Goal: Task Accomplishment & Management: Manage account settings

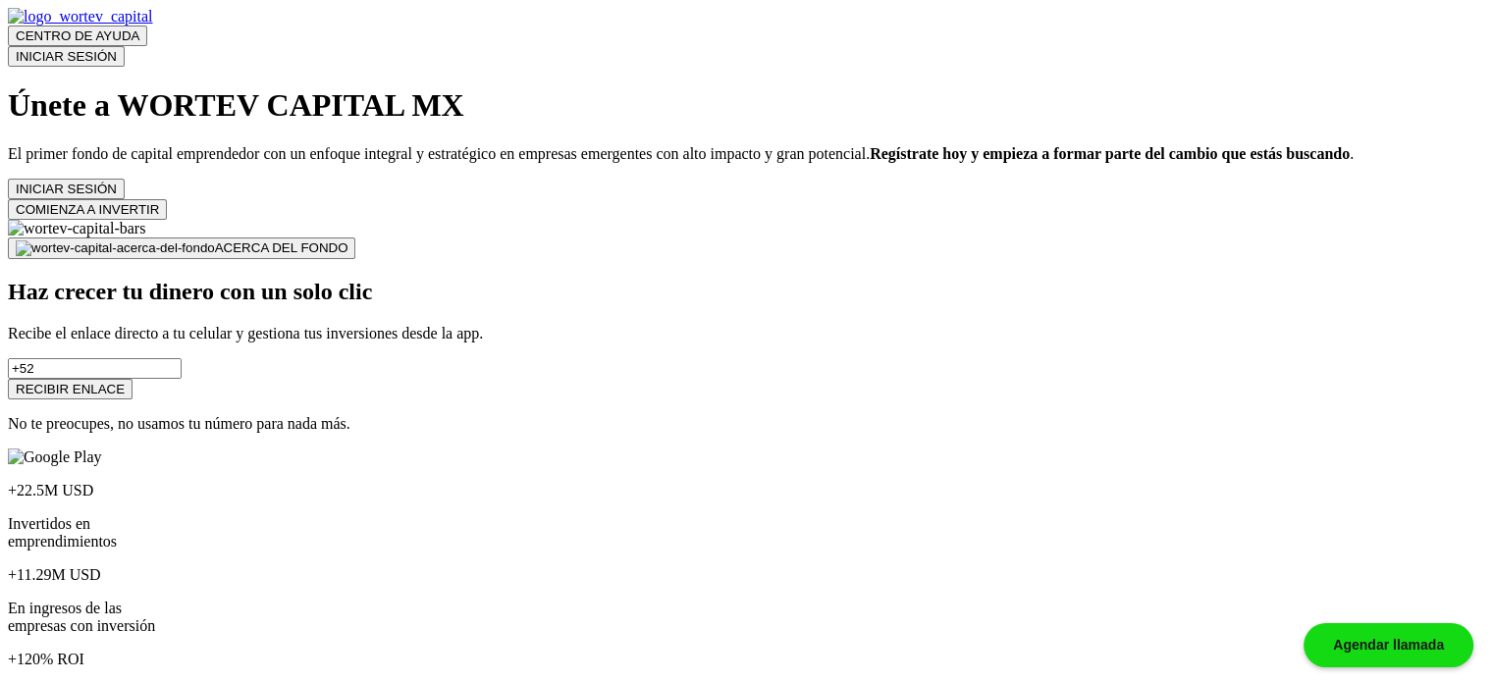
click at [167, 220] on button "COMIENZA A INVERTIR" at bounding box center [87, 209] width 159 height 21
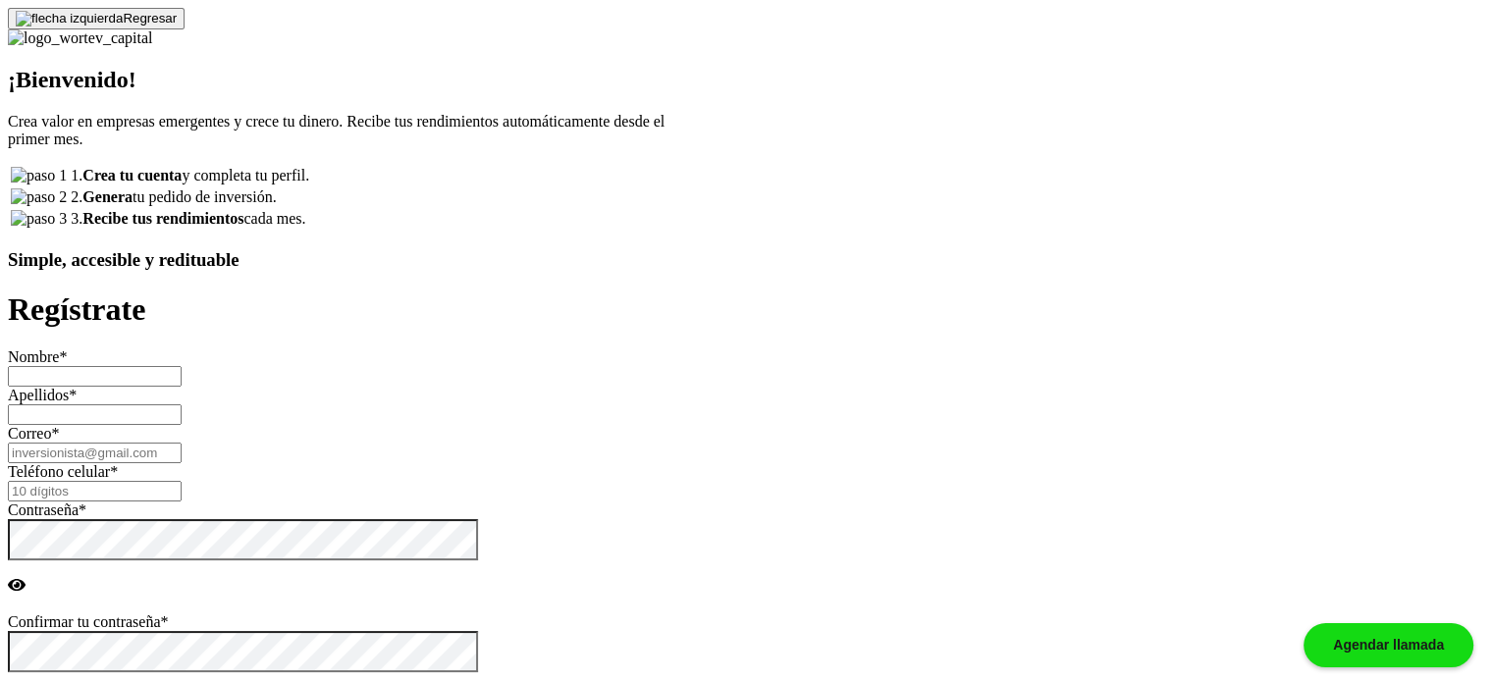
type input "[PERSON_NAME]"
type input "[EMAIL_ADDRESS][DOMAIN_NAME]"
type input "3405953791"
radio input "true"
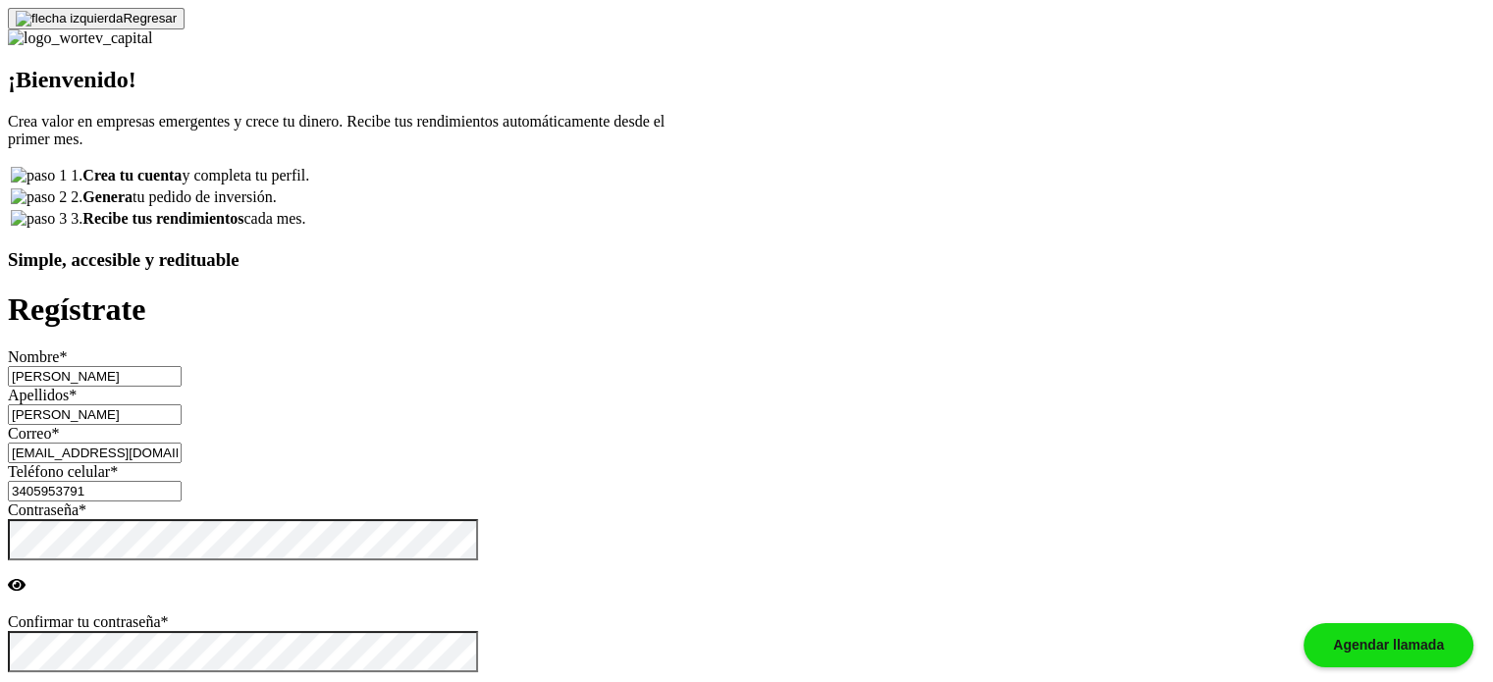
radio input "true"
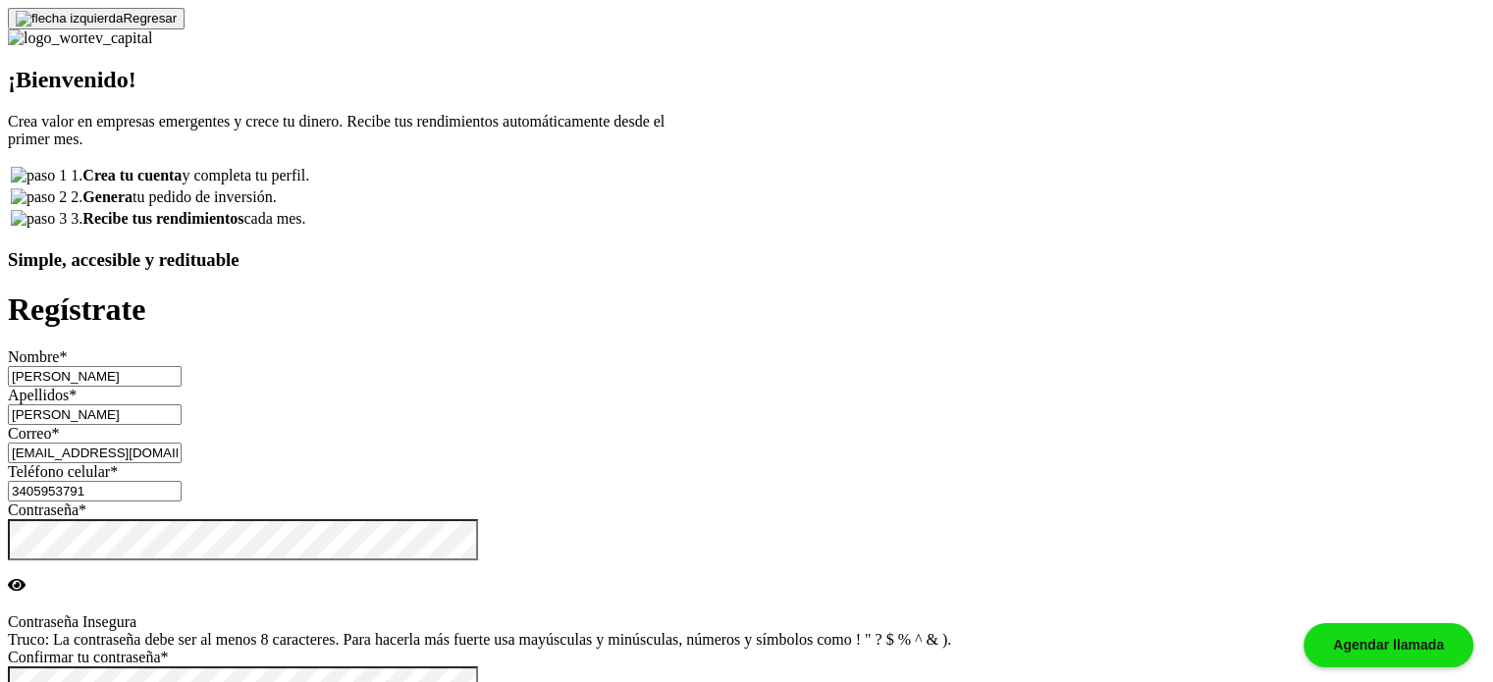
click at [185, 28] on button "Regresar" at bounding box center [96, 19] width 177 height 22
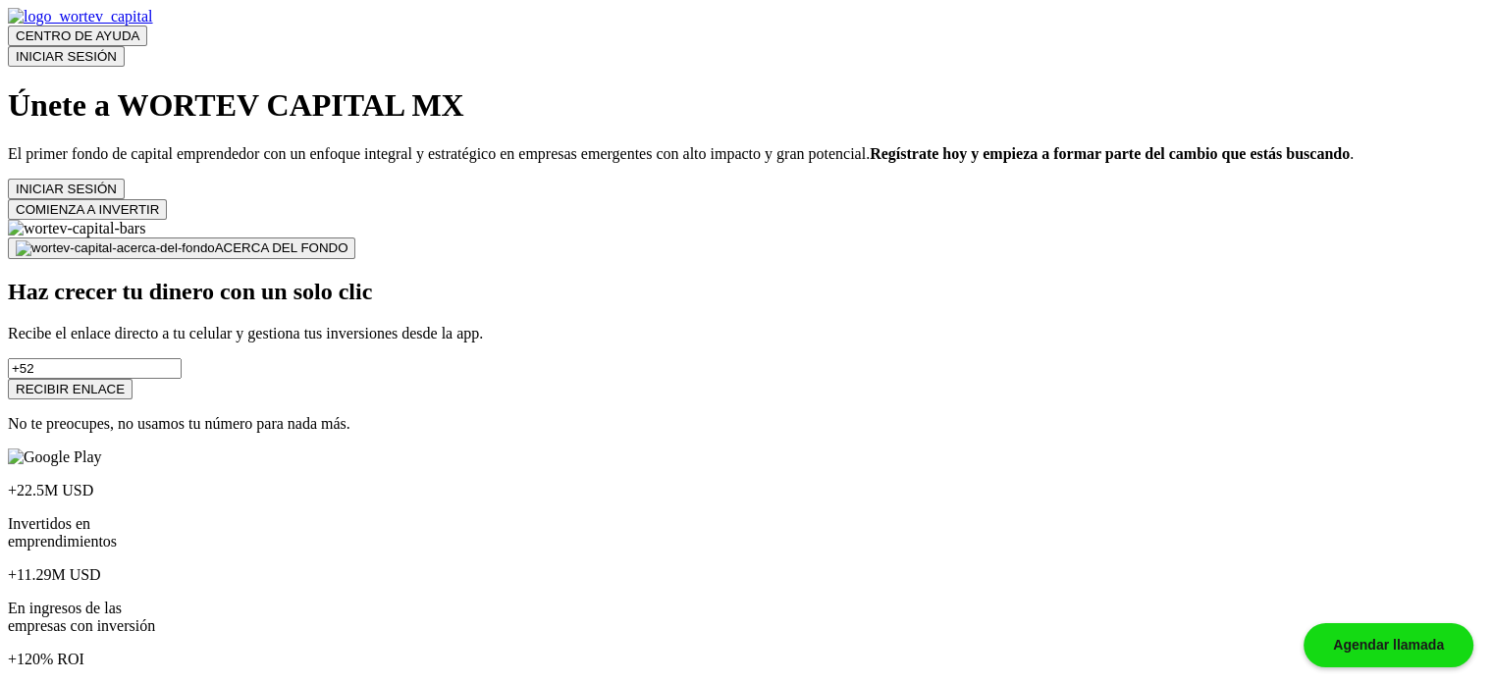
click at [125, 51] on button "INICIAR SESIÓN" at bounding box center [66, 56] width 117 height 21
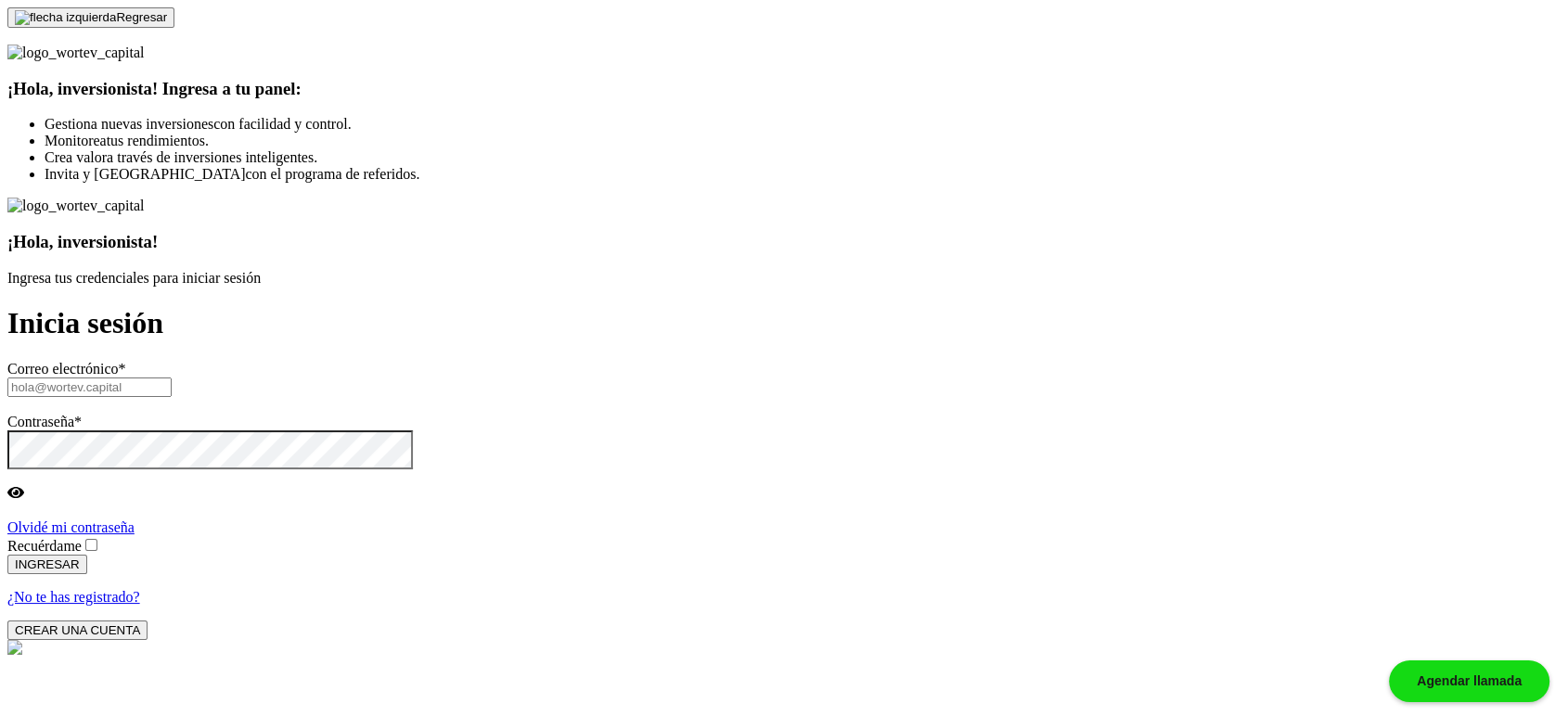
click at [172, 378] on input "text" at bounding box center [90, 387] width 164 height 20
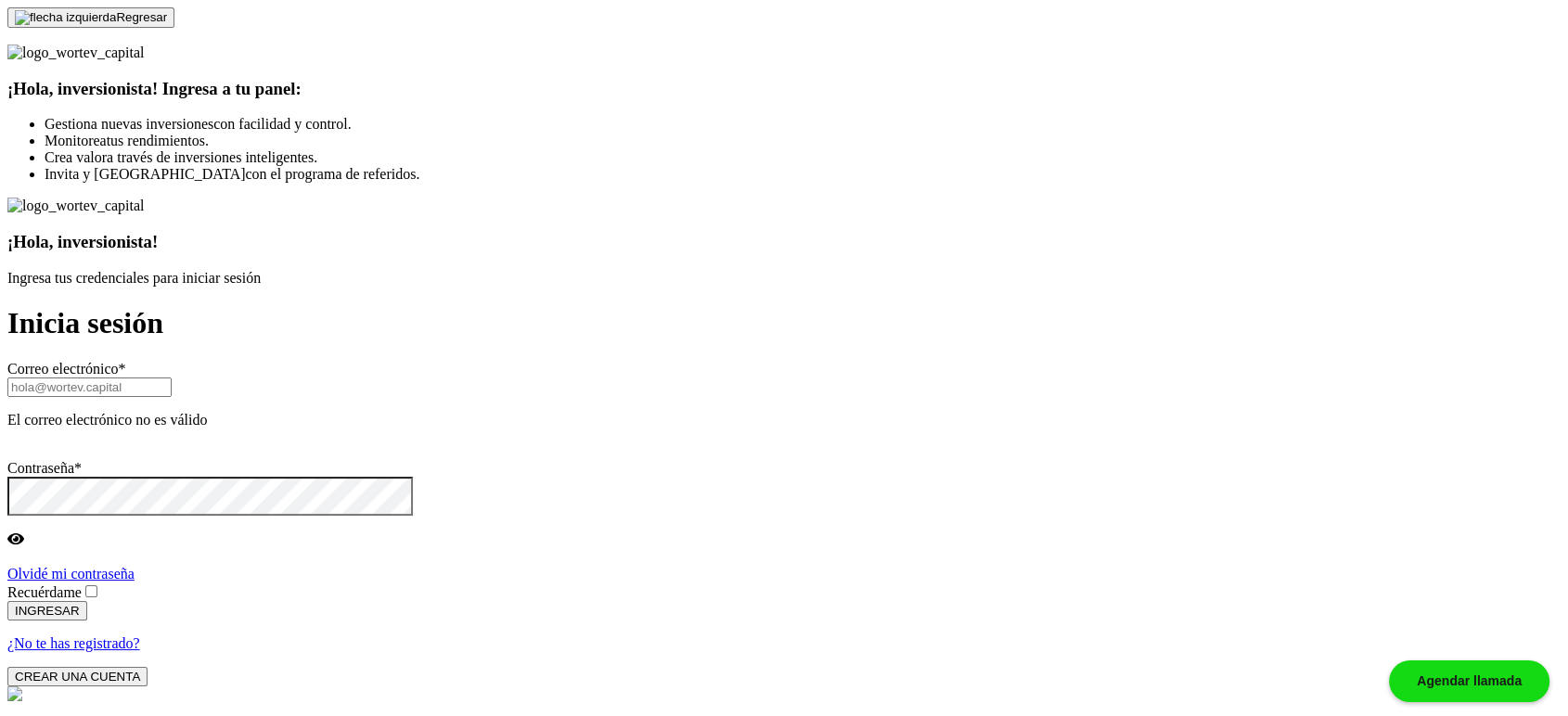
paste input "[EMAIL_ADDRESS][DOMAIN_NAME]"
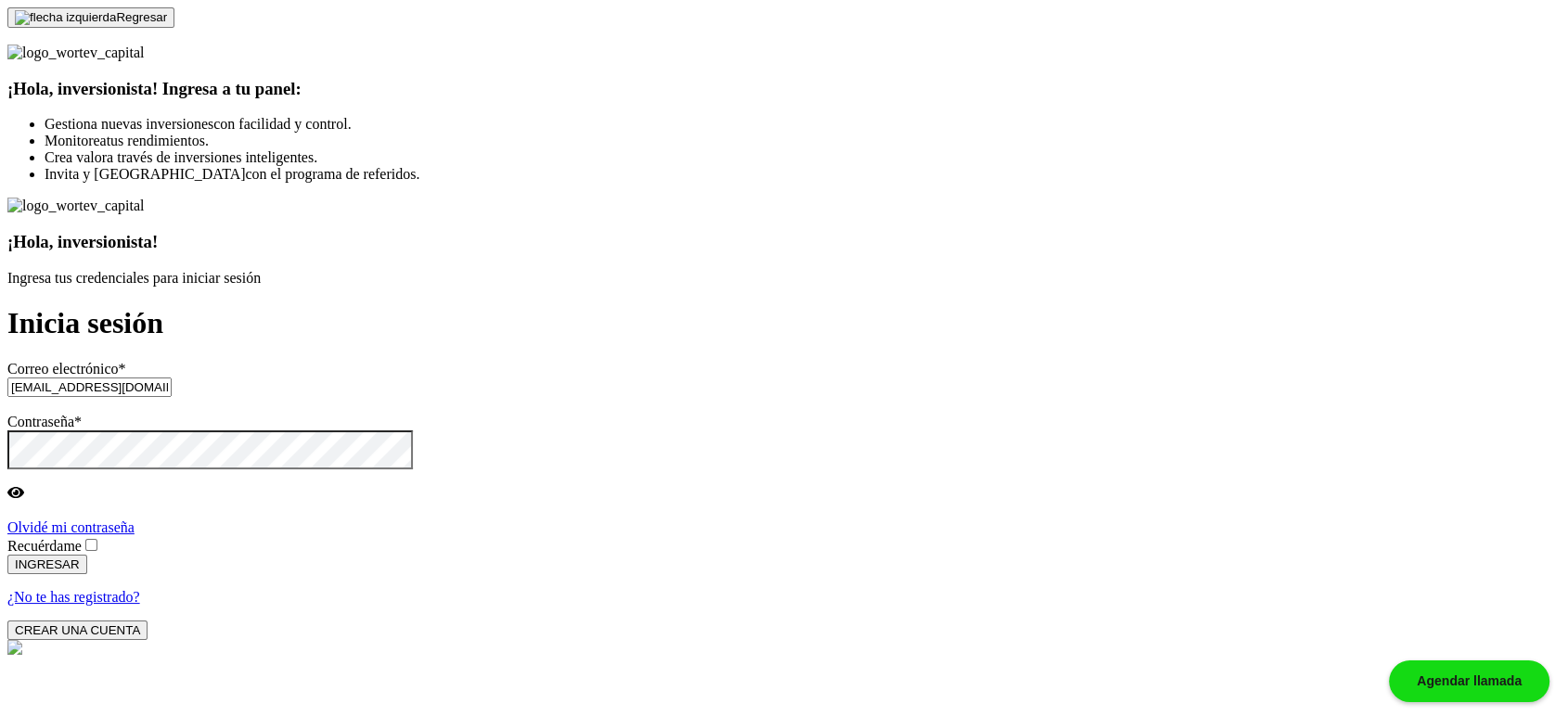
type input "[EMAIL_ADDRESS][DOMAIN_NAME]"
drag, startPoint x: 803, startPoint y: 278, endPoint x: 817, endPoint y: 337, distance: 60.6
click at [804, 276] on div "¡Hola, inversionista! Ingresa tus credenciales para iniciar sesión Inicia sesió…" at bounding box center [784, 418] width 1553 height 441
click at [100, 537] on span at bounding box center [100, 545] width 0 height 16
click at [97, 538] on input "Recuérdame" at bounding box center [91, 544] width 12 height 12
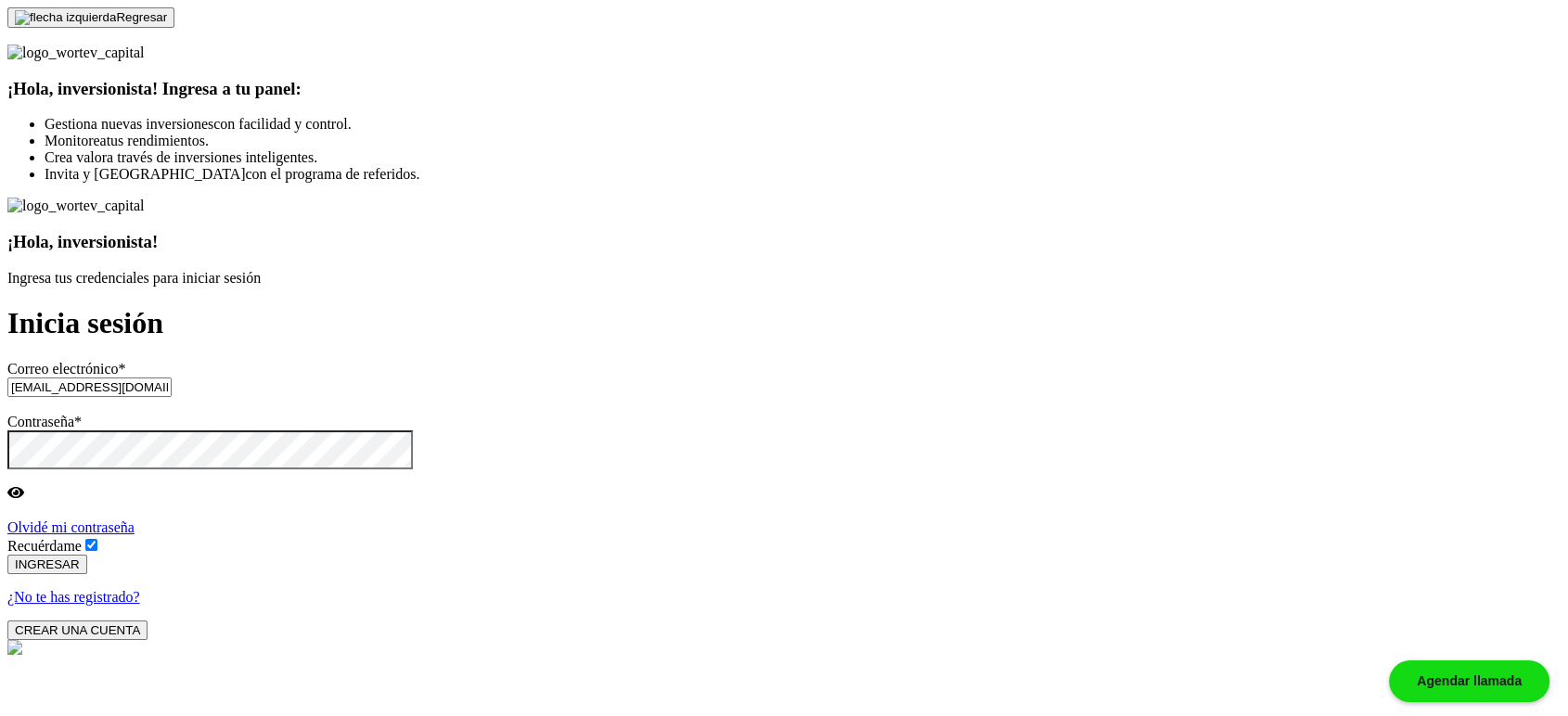
click at [87, 554] on button "INGRESAR" at bounding box center [47, 564] width 79 height 20
click at [147, 621] on button "CREAR UNA CUENTA" at bounding box center [78, 630] width 140 height 20
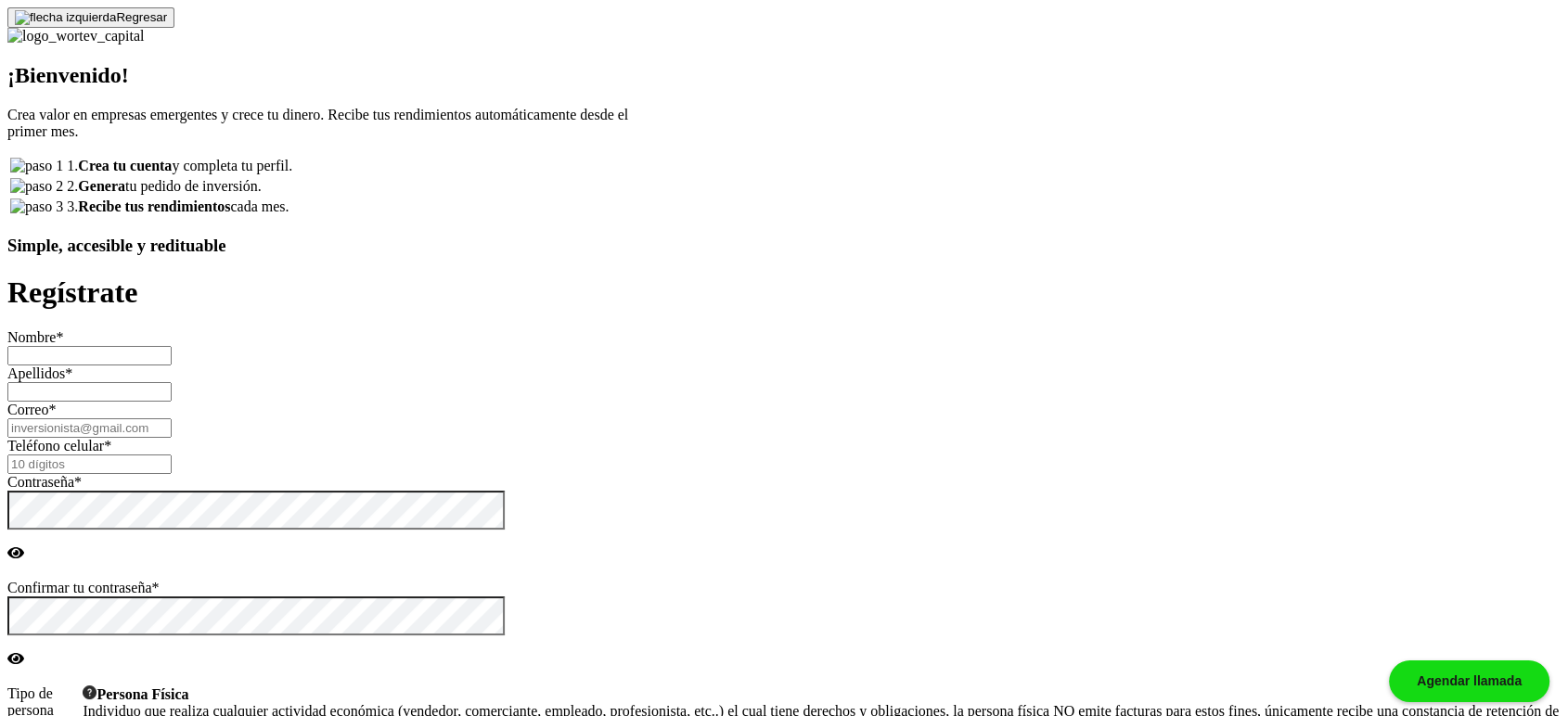
type input "[PERSON_NAME]"
type input "[EMAIL_ADDRESS][DOMAIN_NAME]"
type input "6777158147"
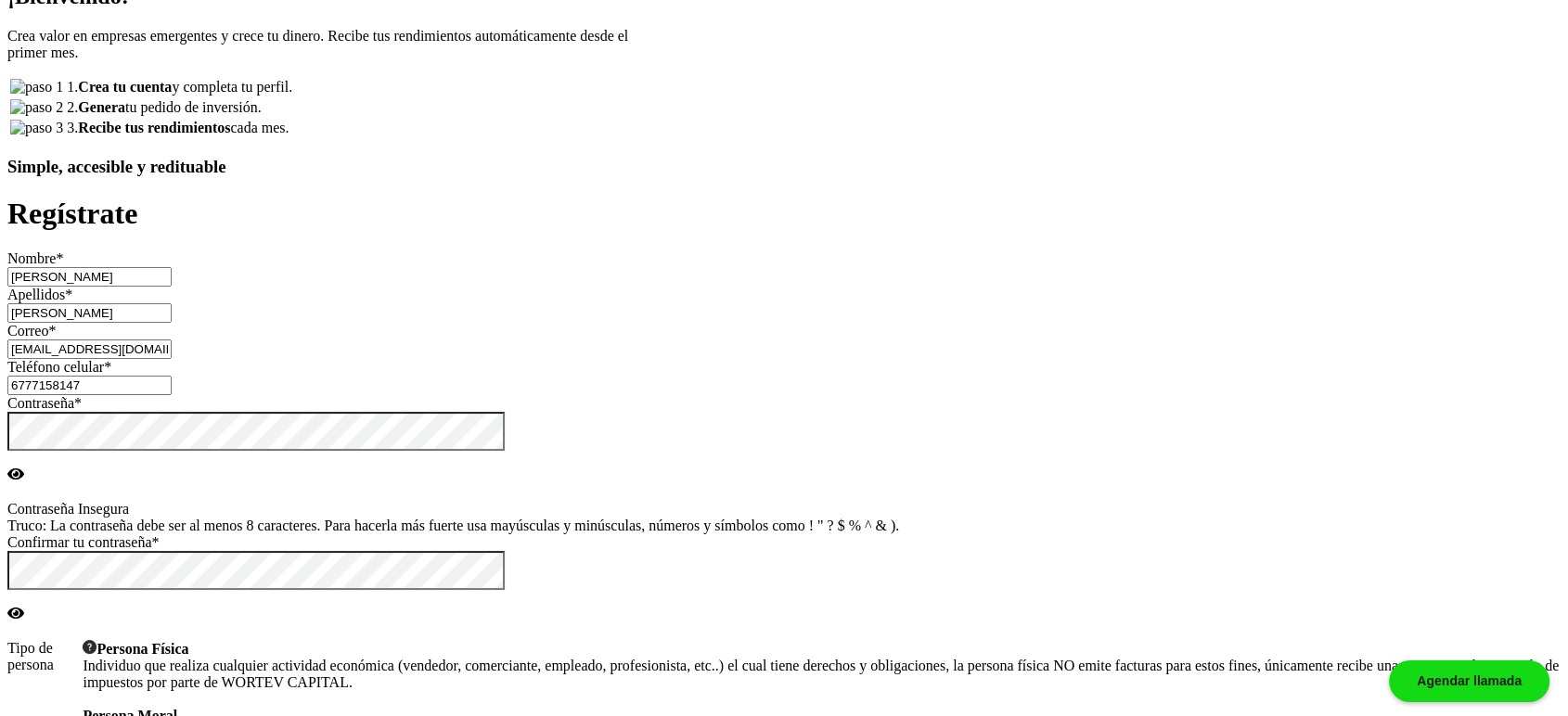
scroll to position [206, 0]
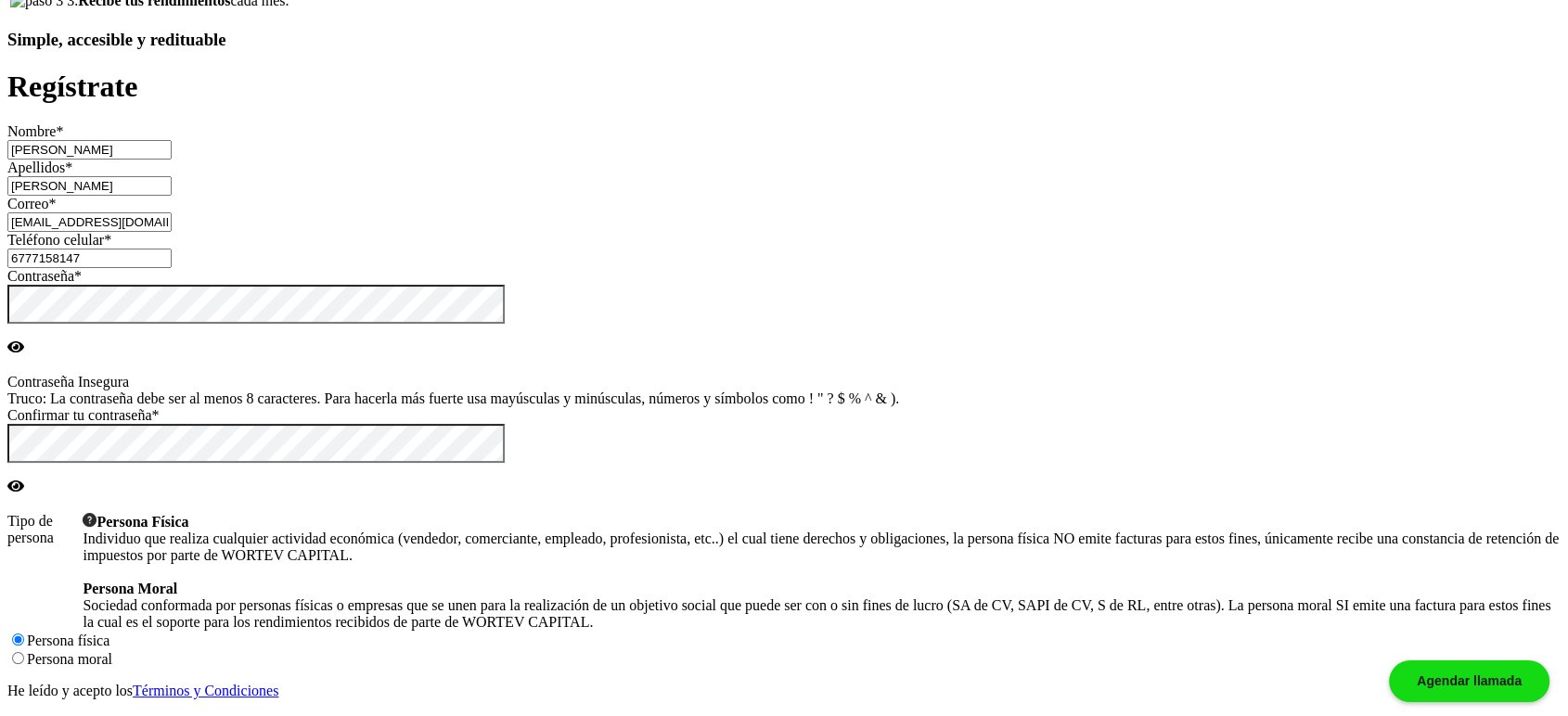
click at [26, 643] on span at bounding box center [26, 724] width 0 height 16
click at [24, 643] on input "He leído y acepto los Términos y Condiciones" at bounding box center [17, 723] width 12 height 12
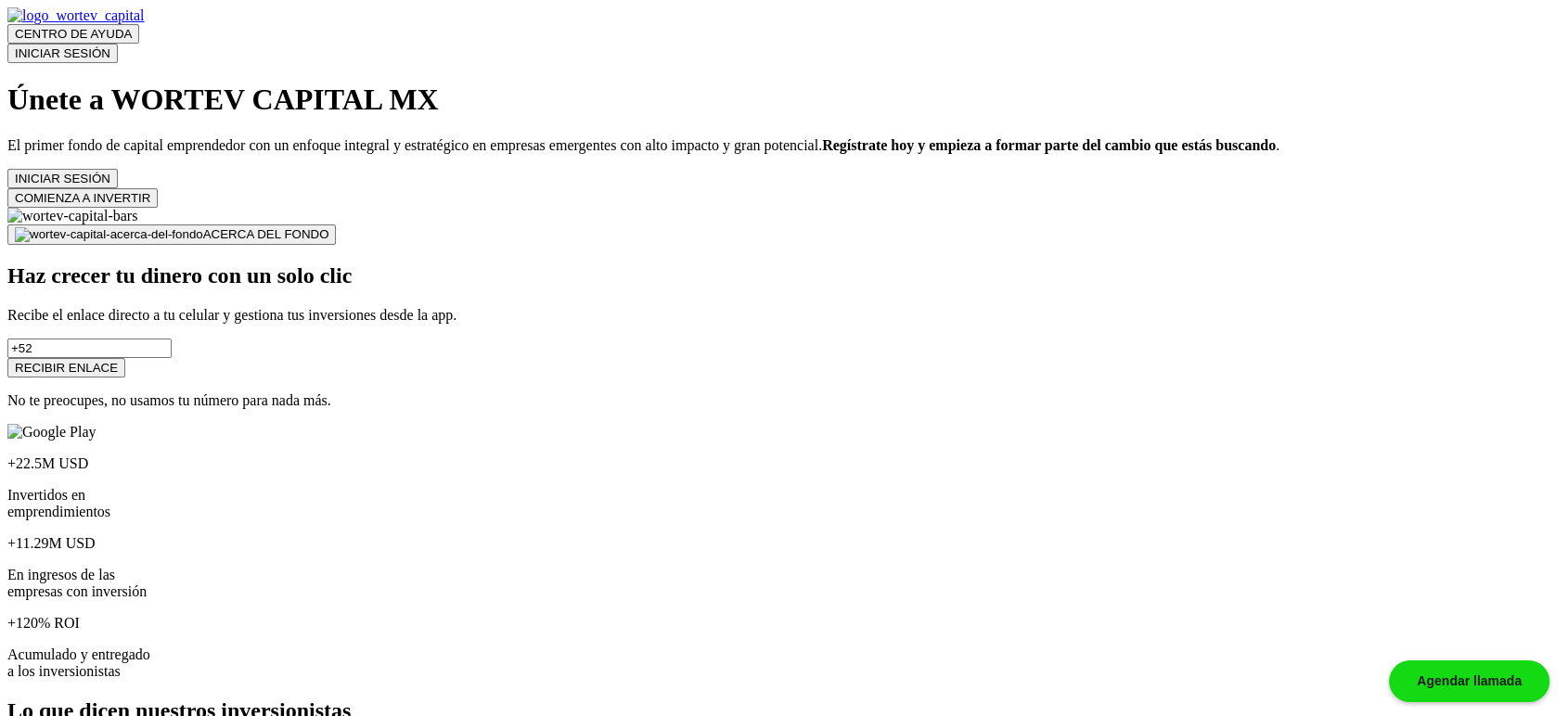
click at [118, 44] on button "INICIAR SESIÓN" at bounding box center [62, 53] width 111 height 20
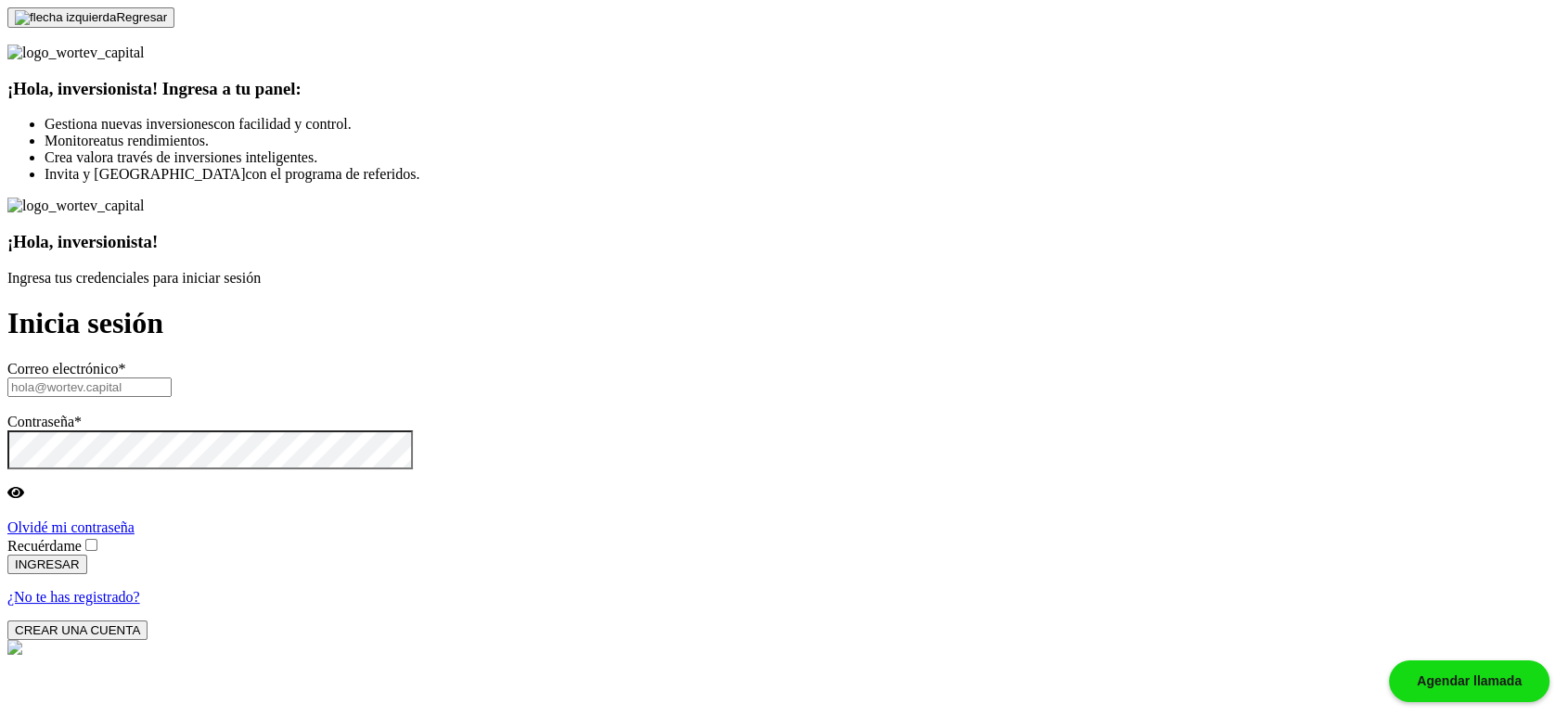
click at [172, 378] on input "text" at bounding box center [90, 387] width 164 height 20
paste input "[EMAIL_ADDRESS][DOMAIN_NAME]"
type input "[EMAIL_ADDRESS][DOMAIN_NAME]"
click at [100, 537] on span at bounding box center [100, 545] width 0 height 16
click at [97, 538] on input "Recuérdame" at bounding box center [91, 544] width 12 height 12
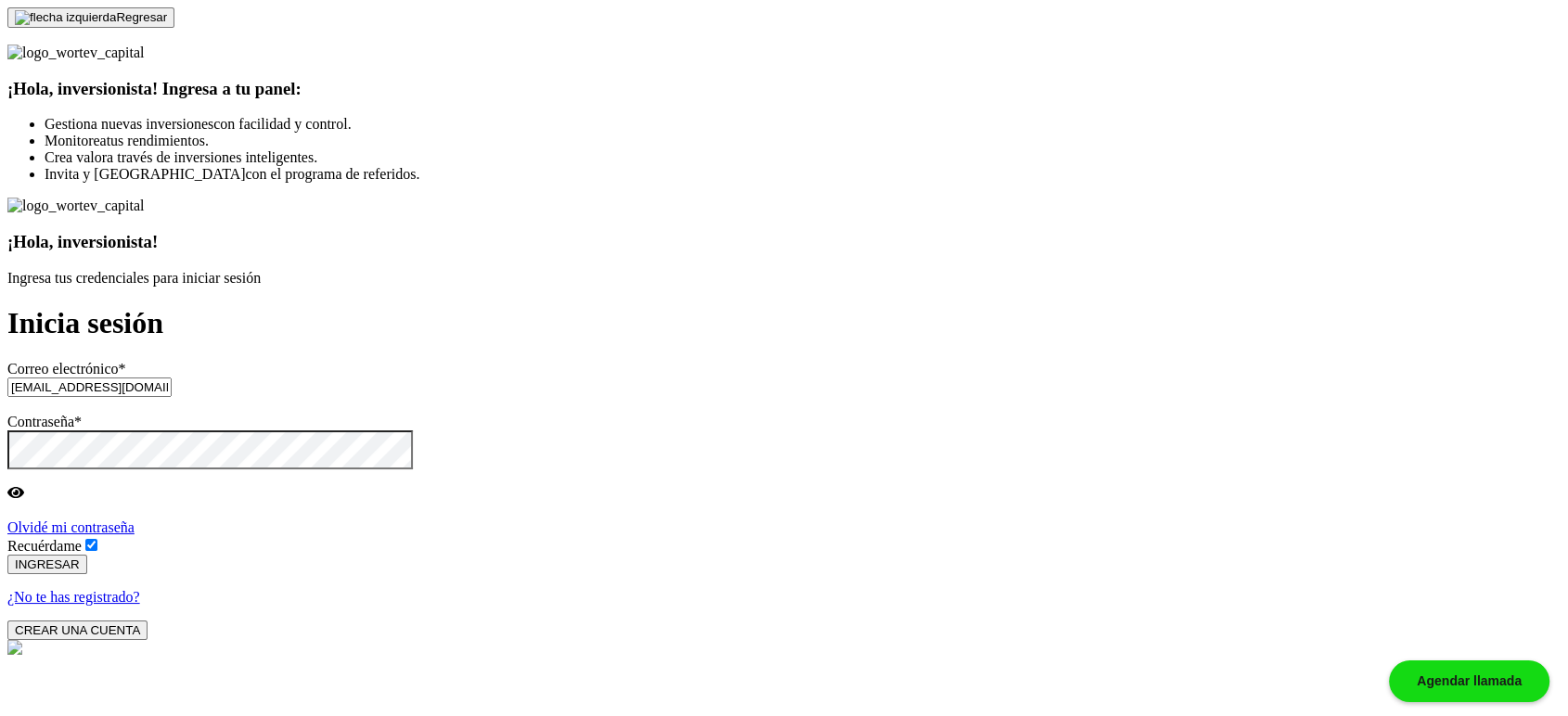
click at [87, 554] on button "INGRESAR" at bounding box center [47, 564] width 79 height 20
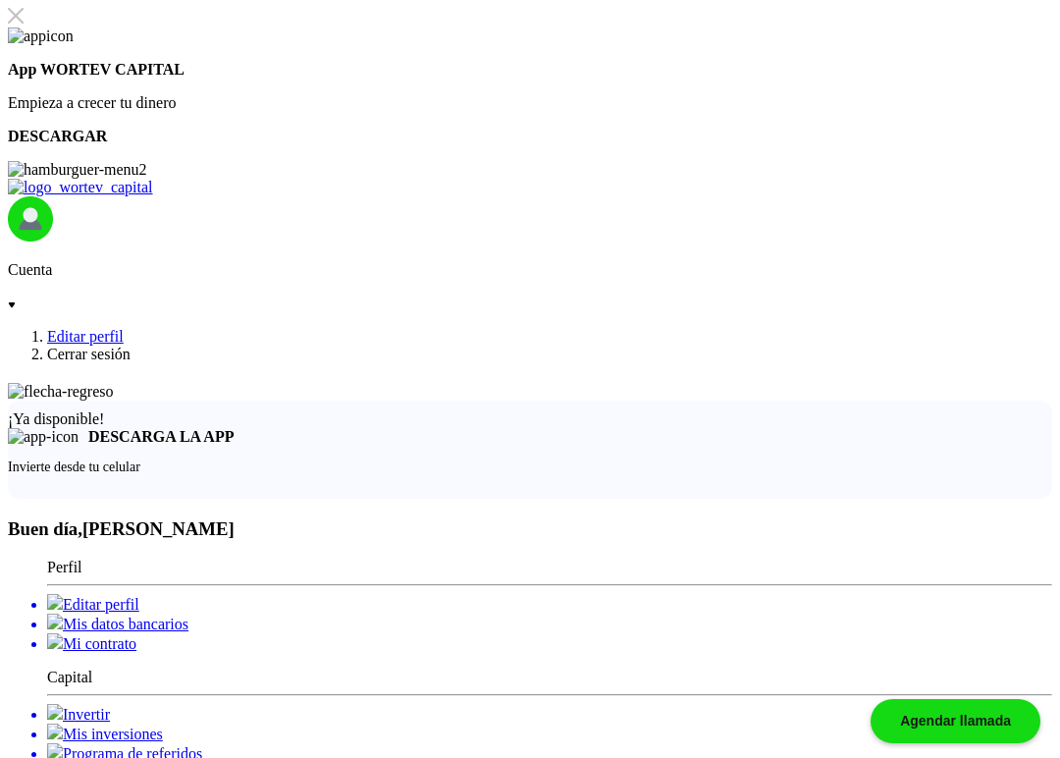
click at [159, 594] on li "Editar perfil" at bounding box center [549, 604] width 1005 height 20
select select "Hombre"
select select "Secundaria"
select select "AG"
select select "BBVA Bancomer"
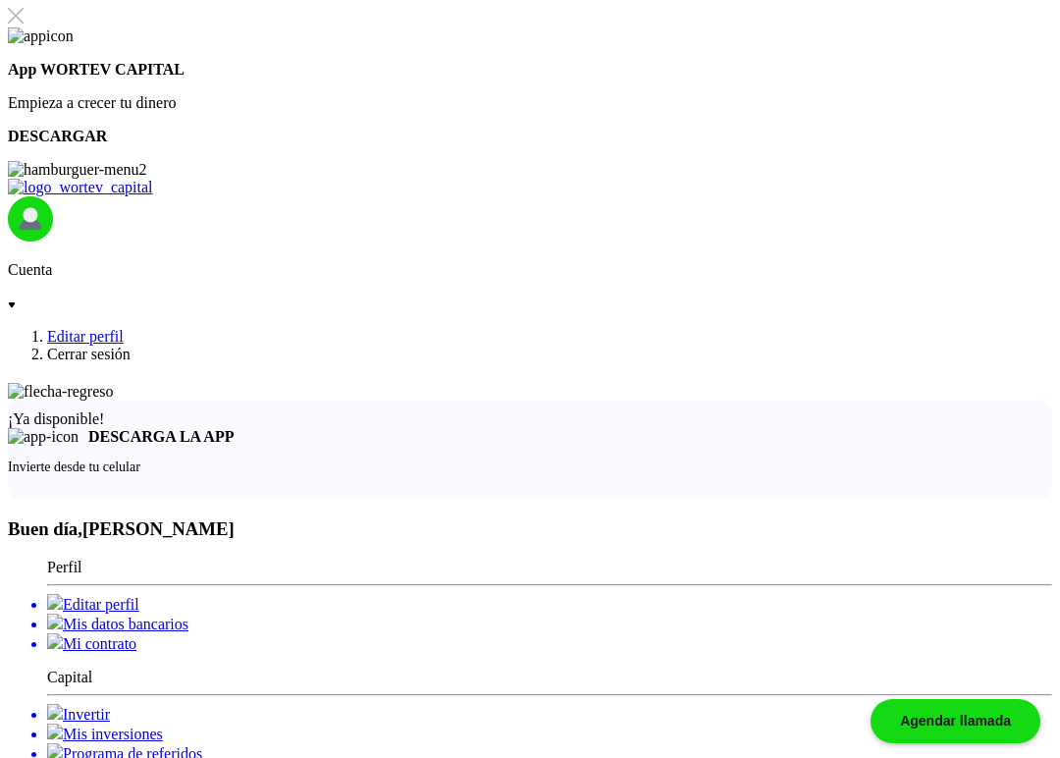
type input "16/09/1967"
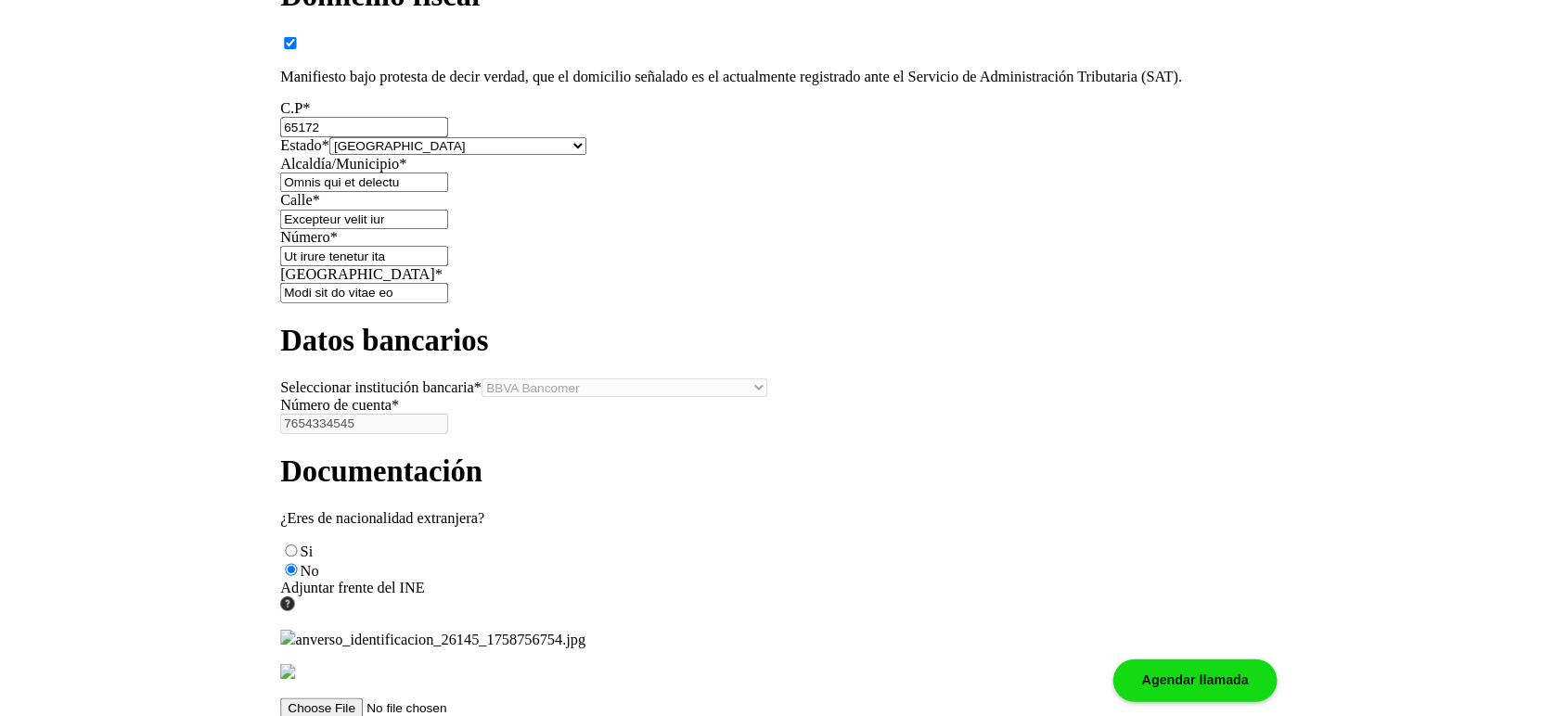
scroll to position [1922, 0]
